Goal: Check status: Check status

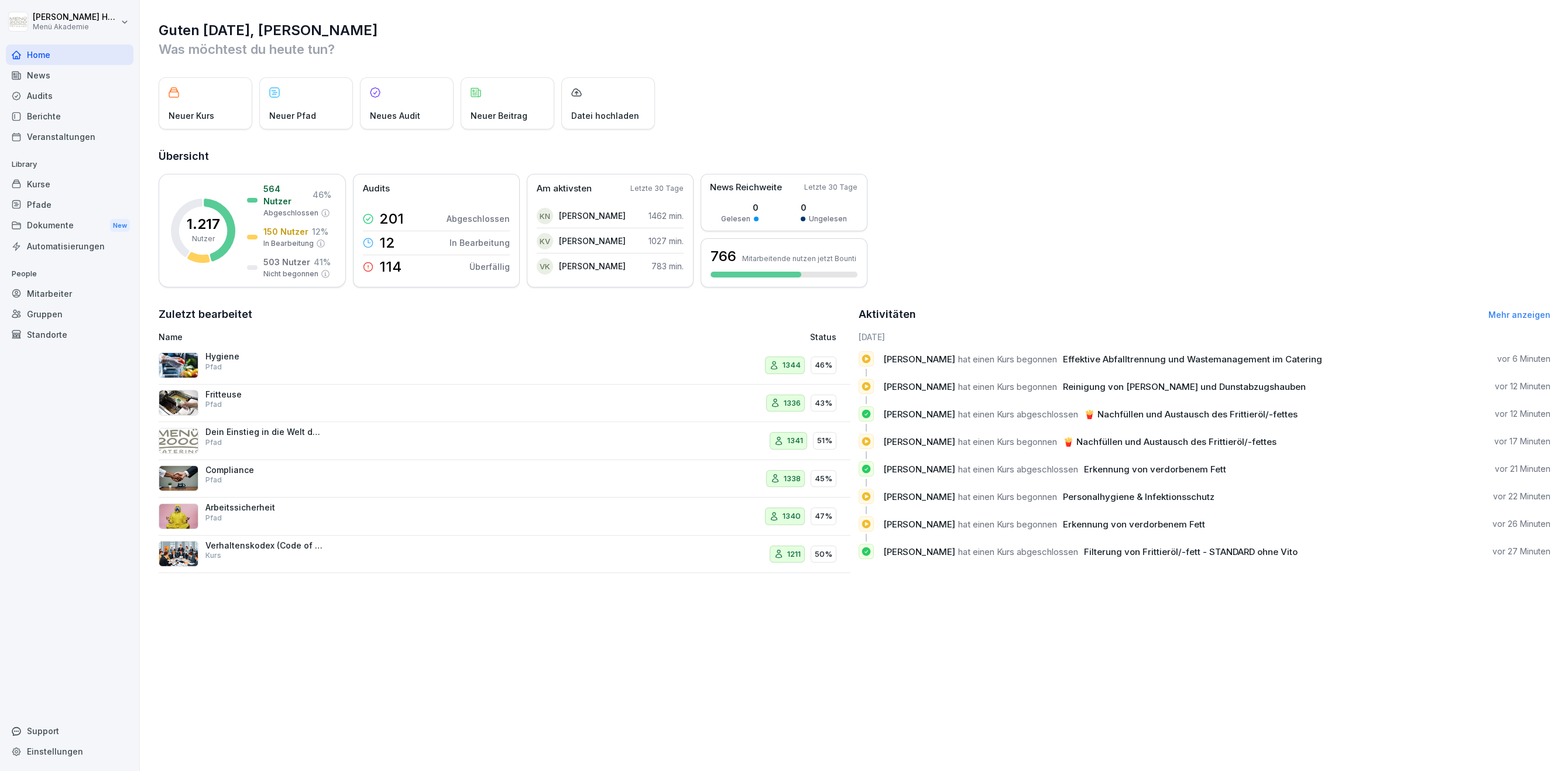
click at [38, 95] on div "Audits" at bounding box center [70, 96] width 128 height 21
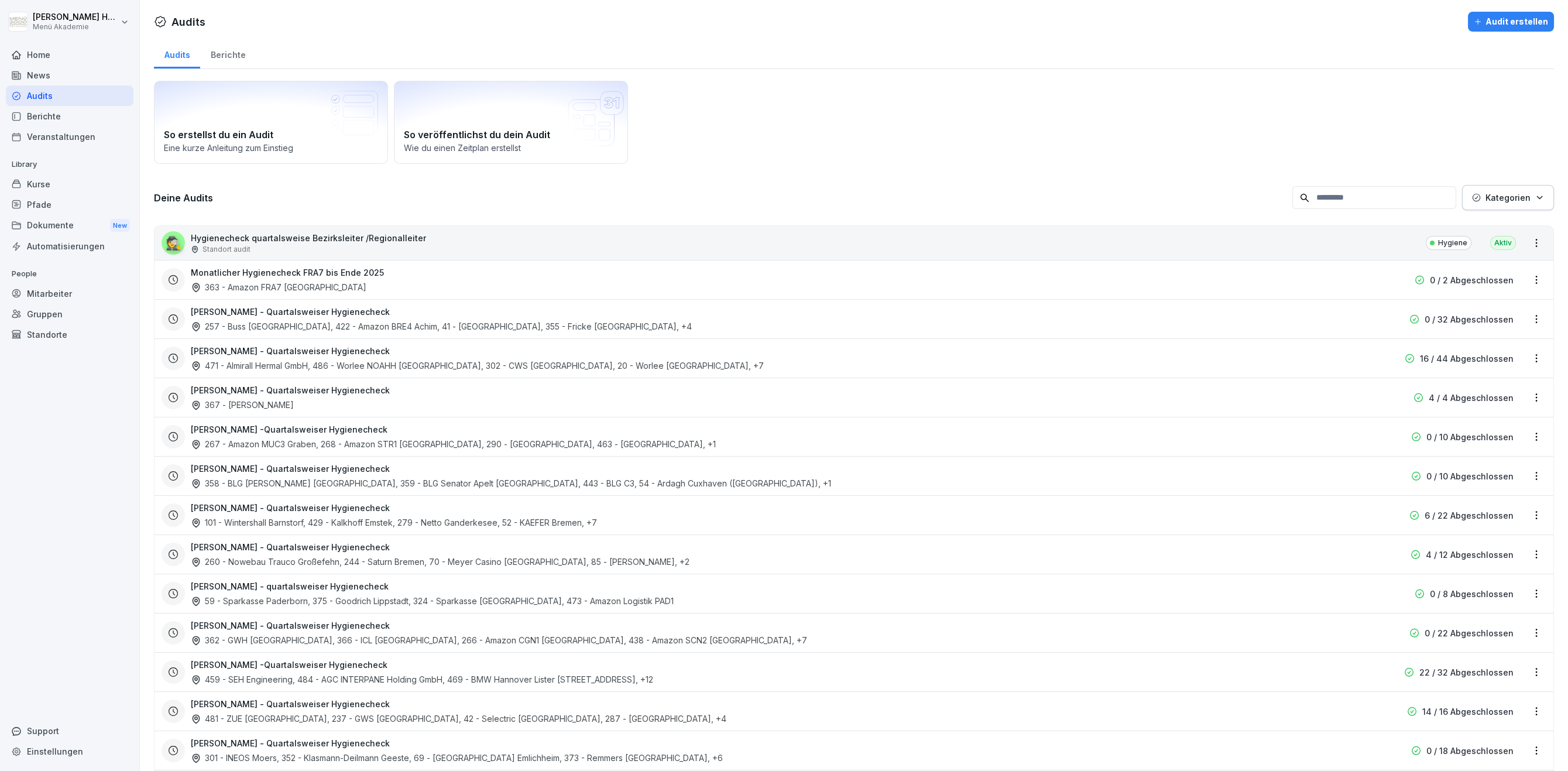
click at [237, 60] on div "Berichte" at bounding box center [228, 54] width 56 height 30
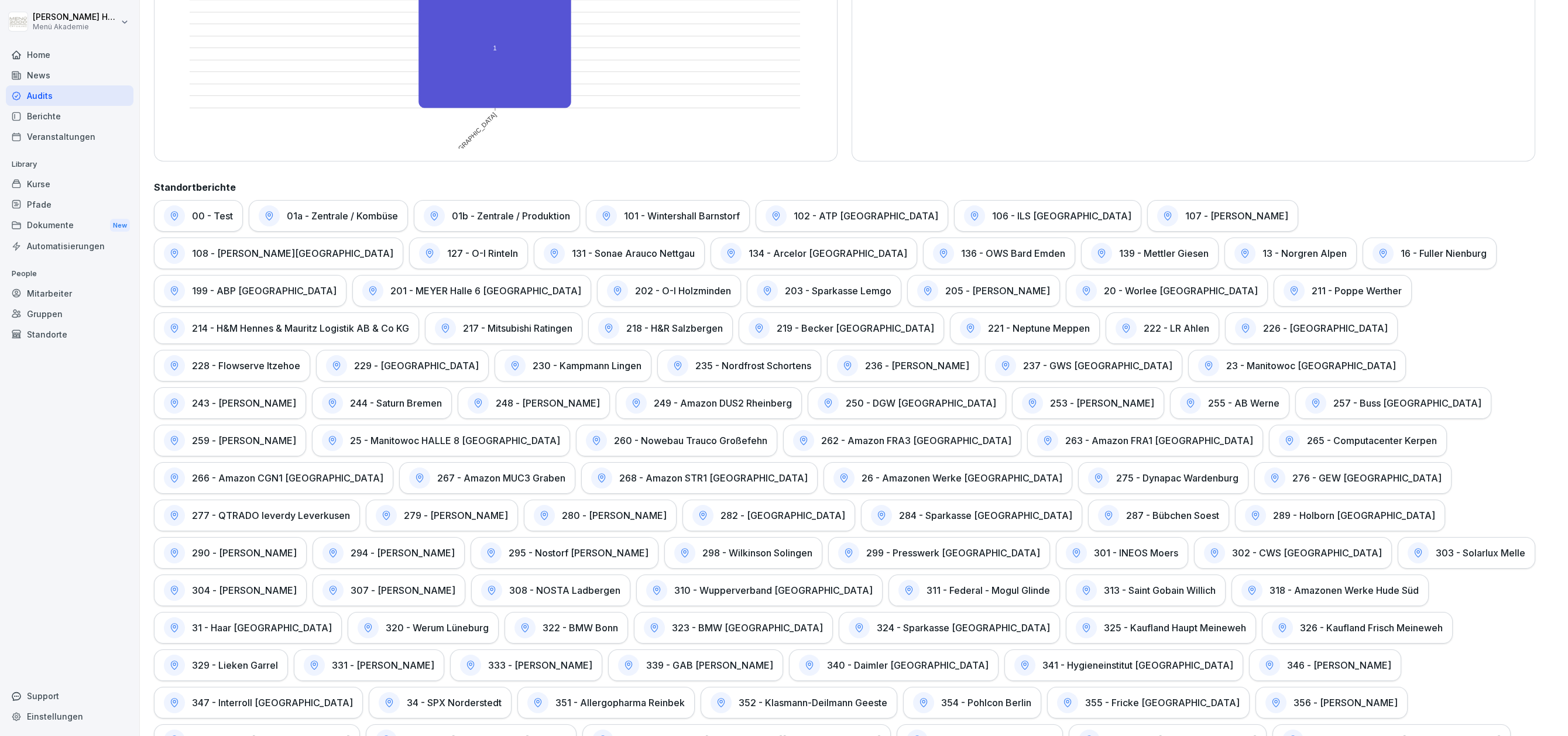
scroll to position [1224, 0]
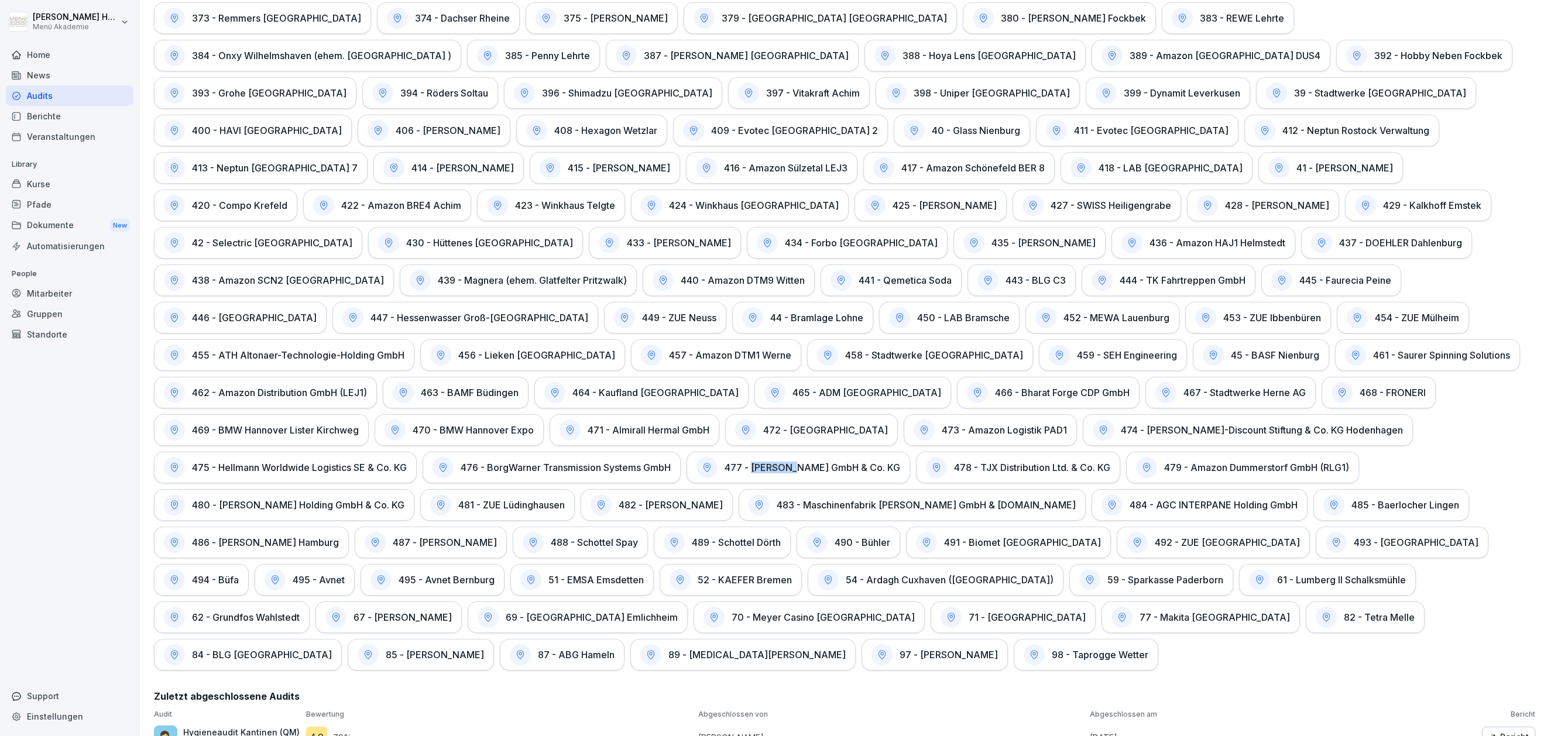
click at [793, 462] on h1 "477 - [PERSON_NAME] GmbH & Co. KG" at bounding box center [812, 468] width 175 height 12
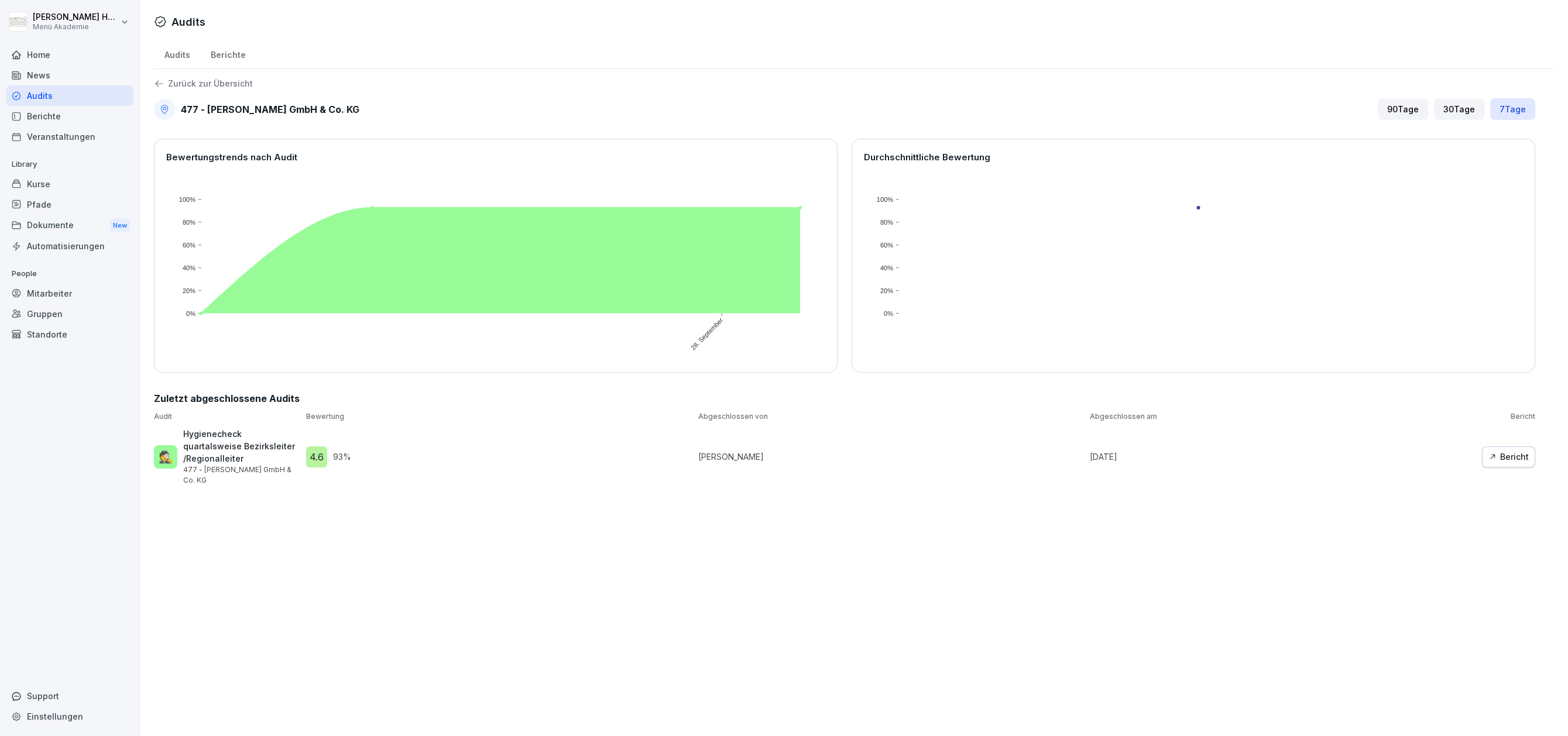
click at [1503, 454] on div "Bericht" at bounding box center [1508, 457] width 41 height 13
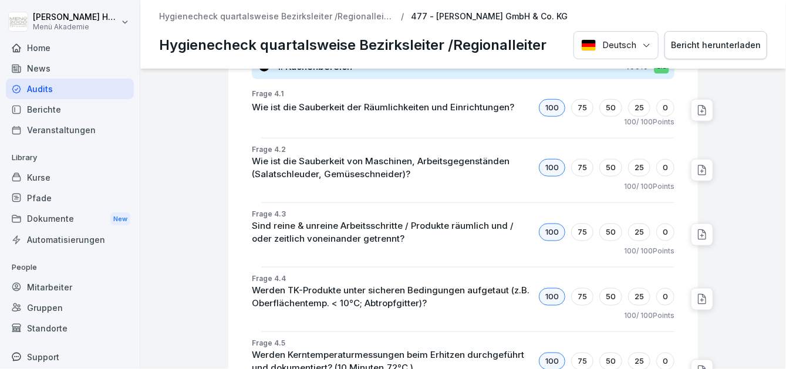
scroll to position [2453, 0]
